Goal: Information Seeking & Learning: Learn about a topic

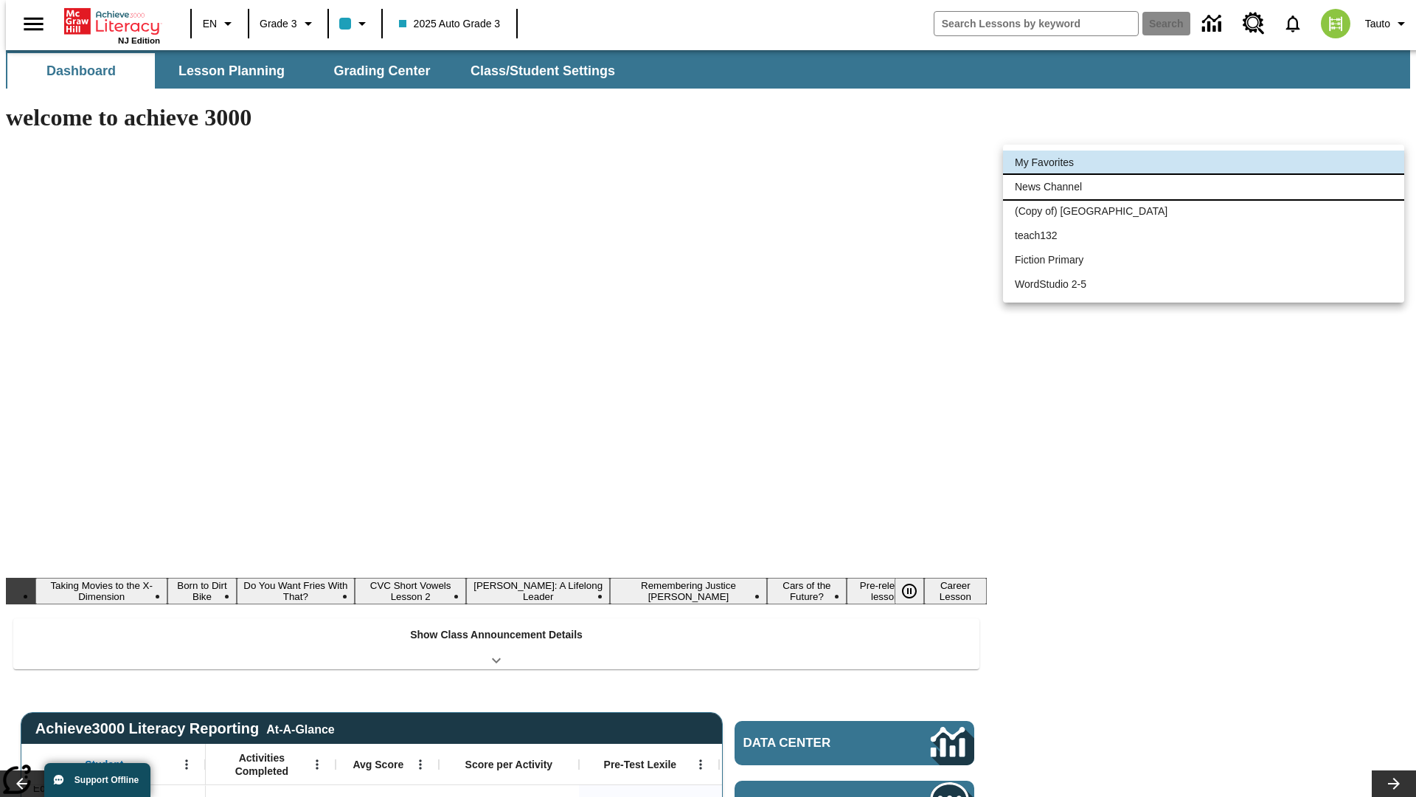
click at [1204, 187] on li "News Channel" at bounding box center [1203, 187] width 401 height 24
type input "120"
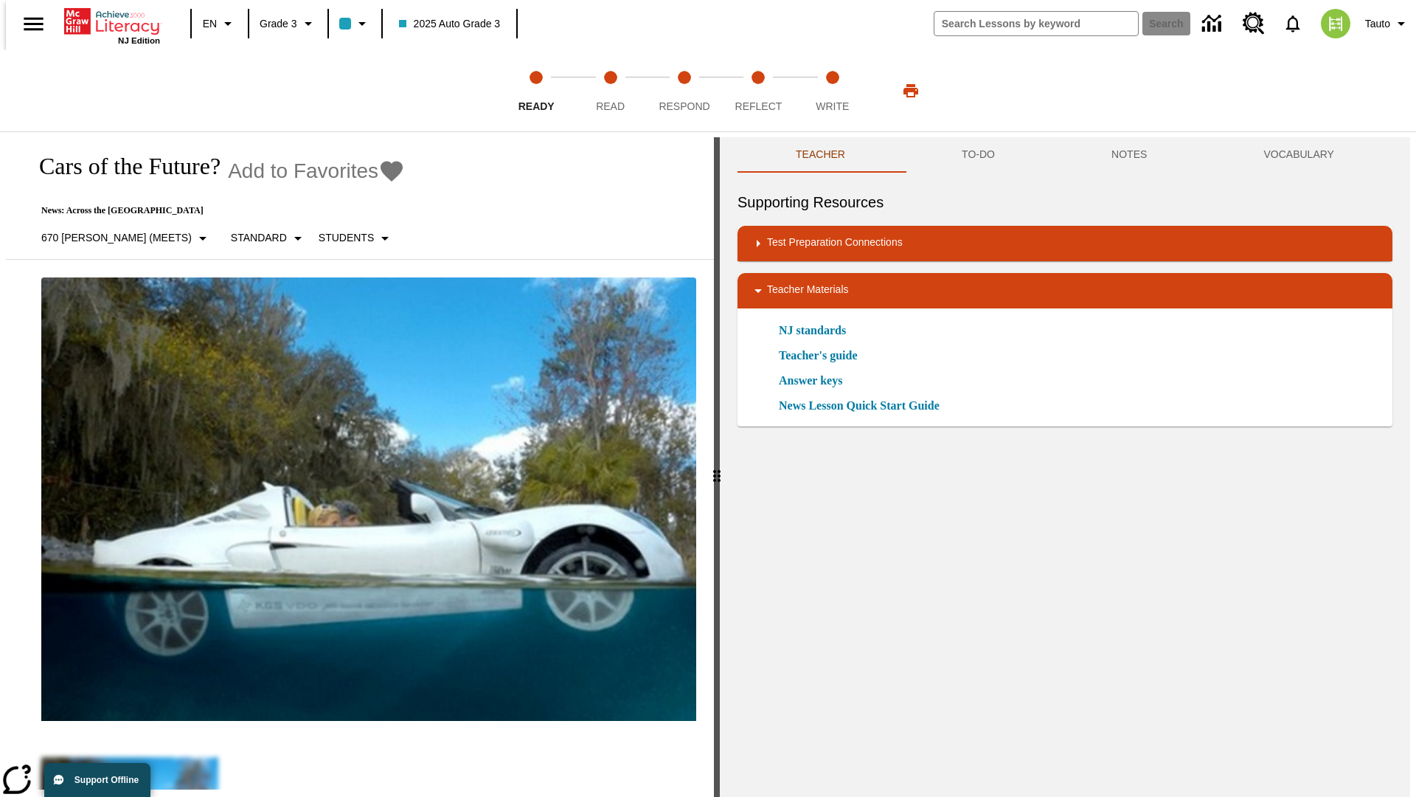
click at [381, 171] on icon "Add to Favorites - Cars of the Future?" at bounding box center [392, 171] width 22 height 21
